Goal: Information Seeking & Learning: Learn about a topic

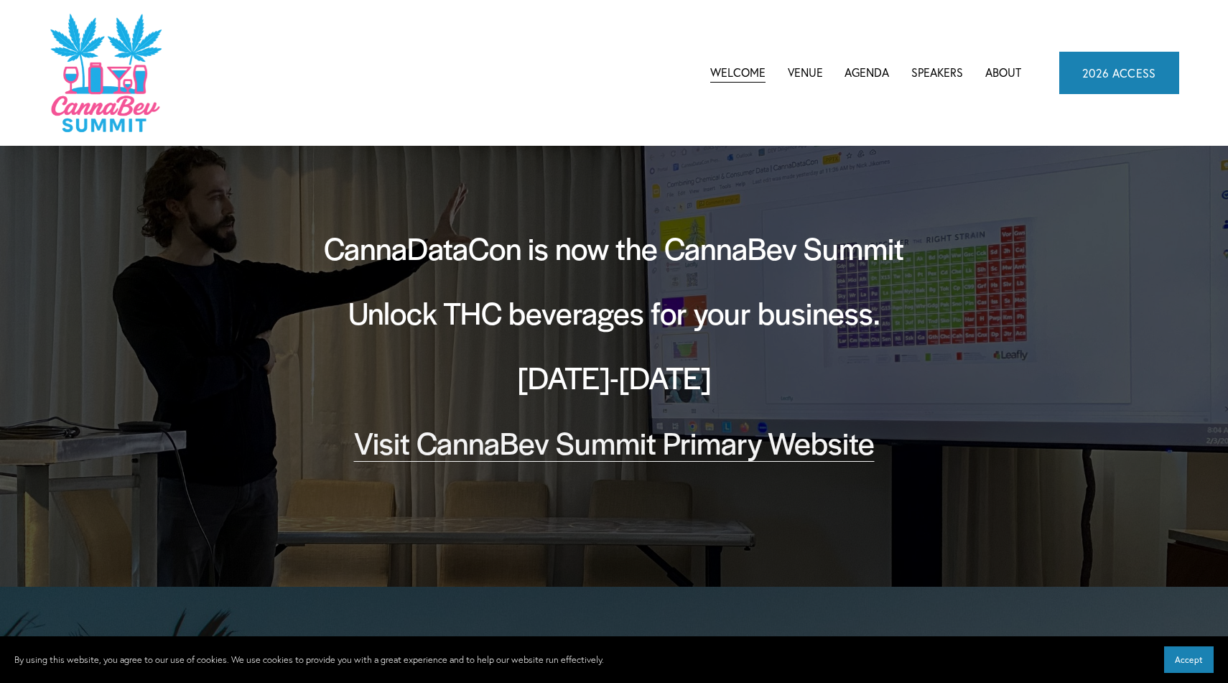
click at [833, 328] on h2 "Unlock THC beverages for your business." at bounding box center [614, 313] width 647 height 42
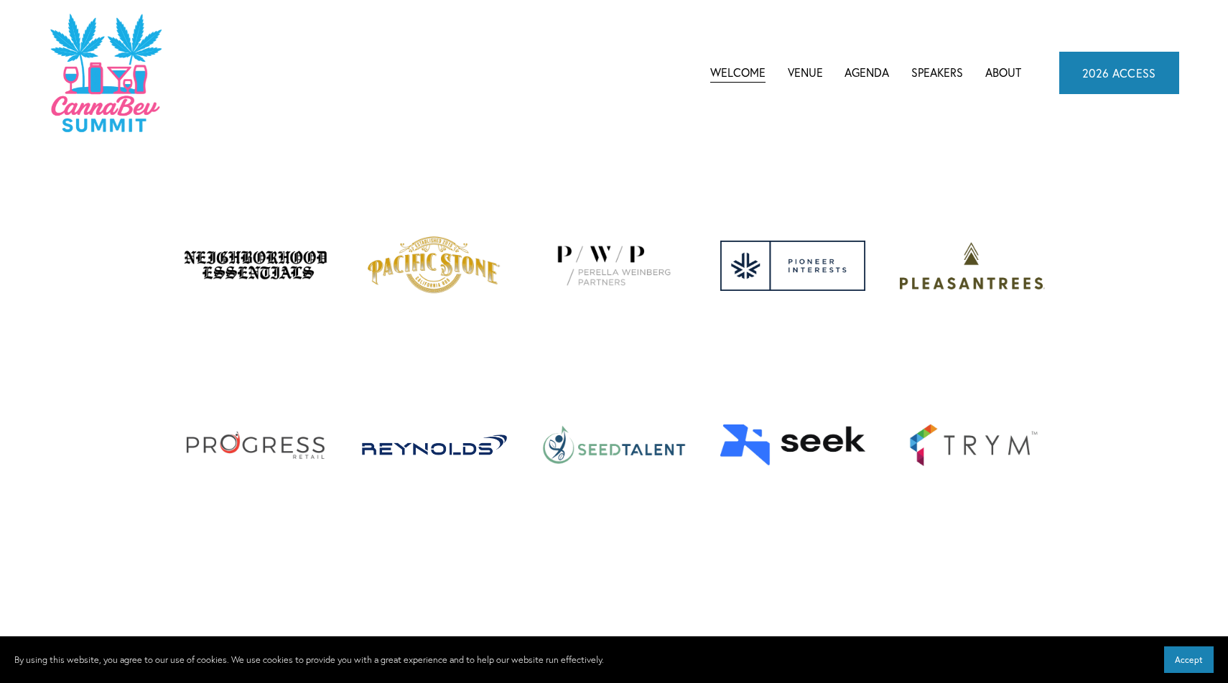
scroll to position [5461, 0]
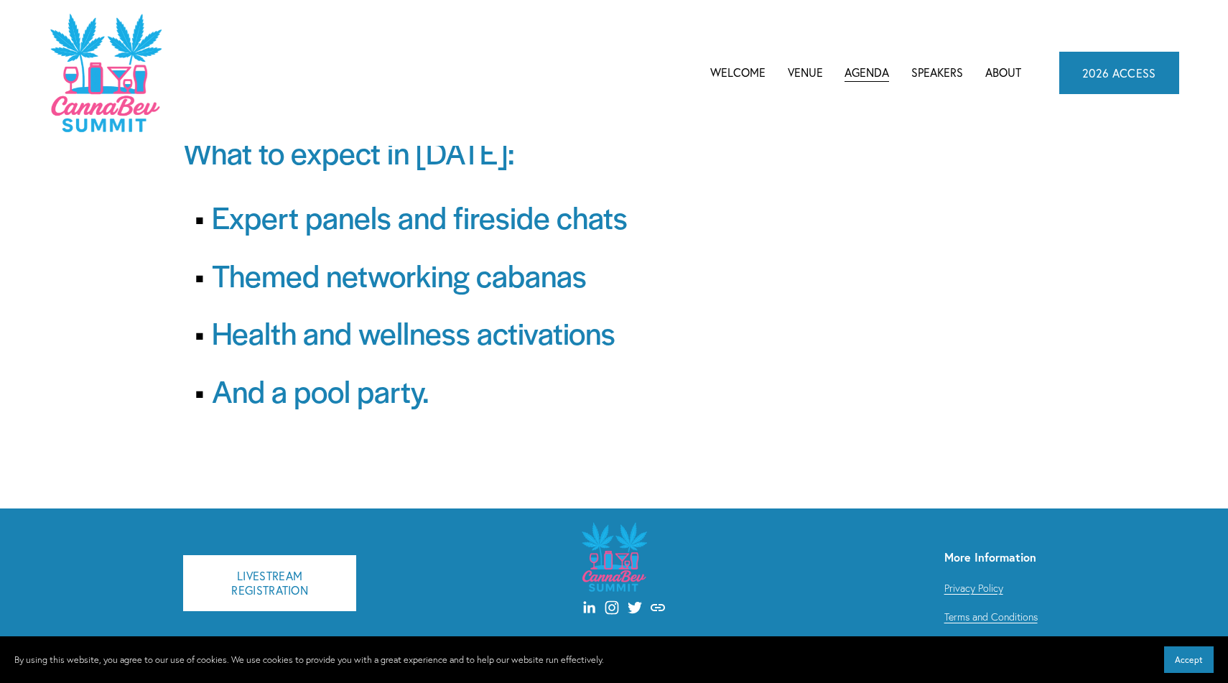
scroll to position [96, 0]
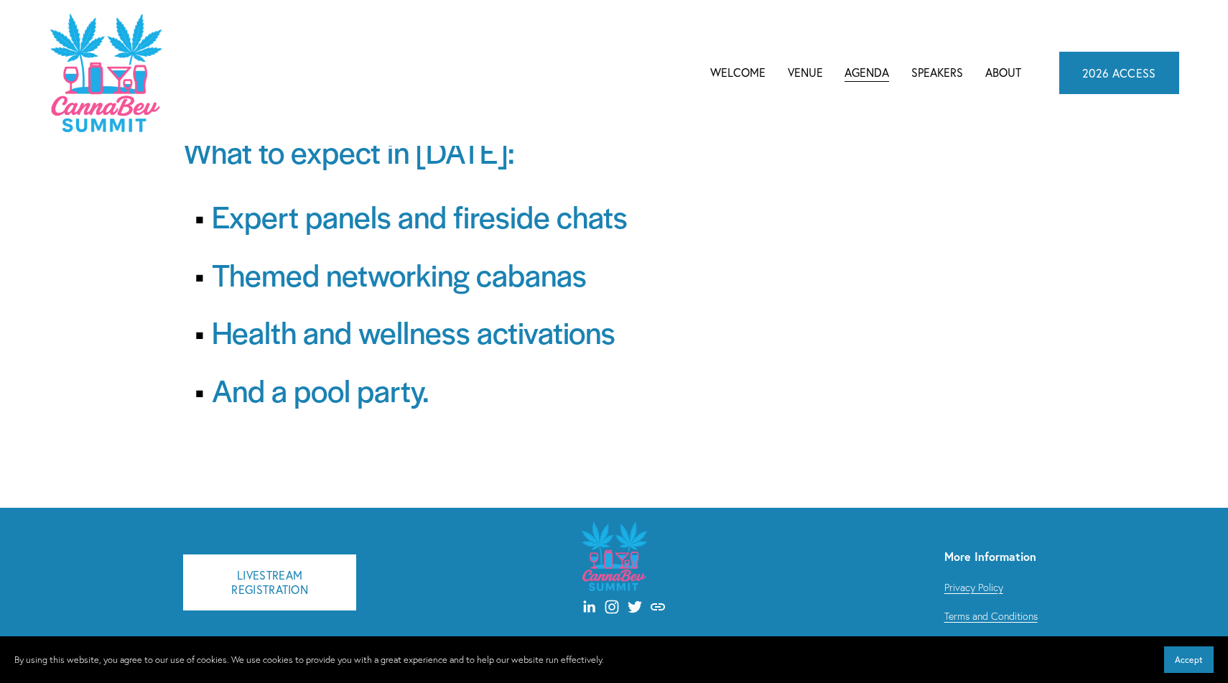
click at [744, 68] on link "Welcome" at bounding box center [738, 73] width 55 height 22
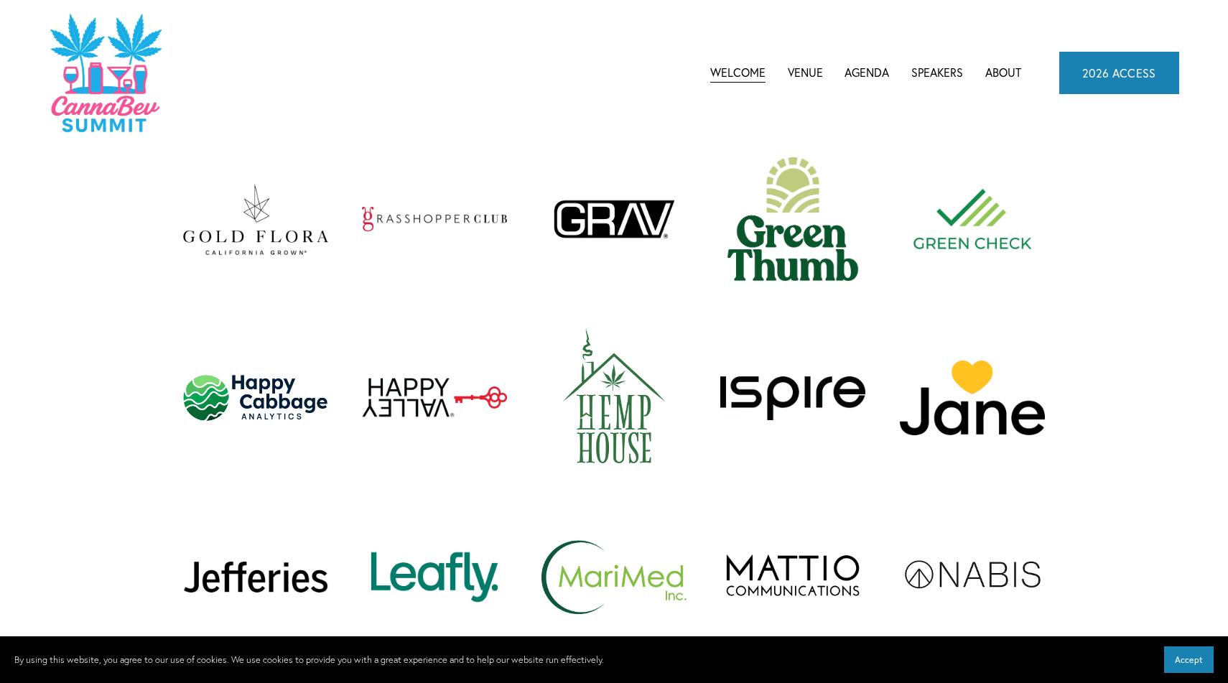
scroll to position [5461, 0]
